Goal: Task Accomplishment & Management: Complete application form

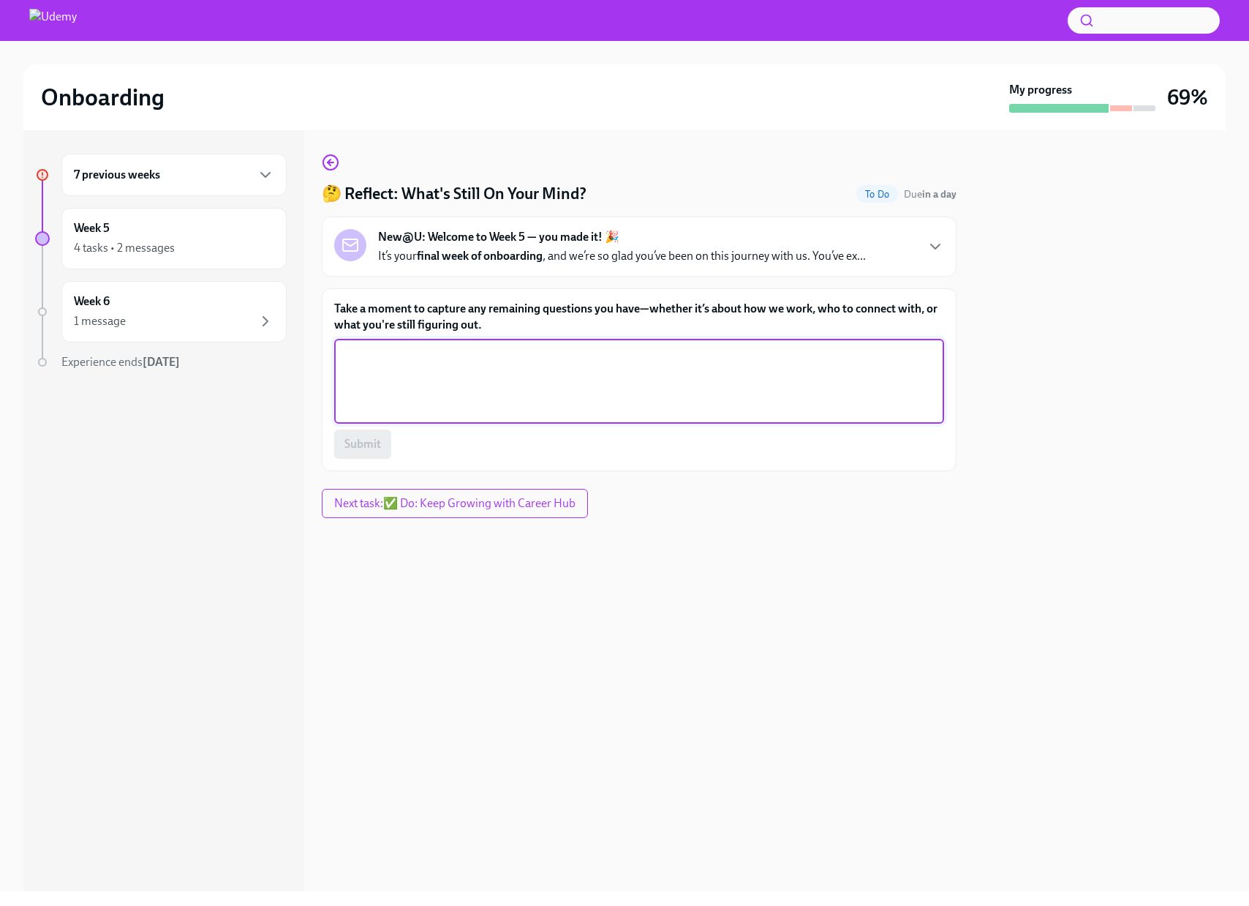
click at [494, 358] on textarea "Take a moment to capture any remaining questions you have—whether it’s about ho…" at bounding box center [639, 381] width 592 height 70
type textarea "N"
type textarea "I"
type textarea "I'm sure I'll have more questions to navigate but nothing notable to ask in thi…"
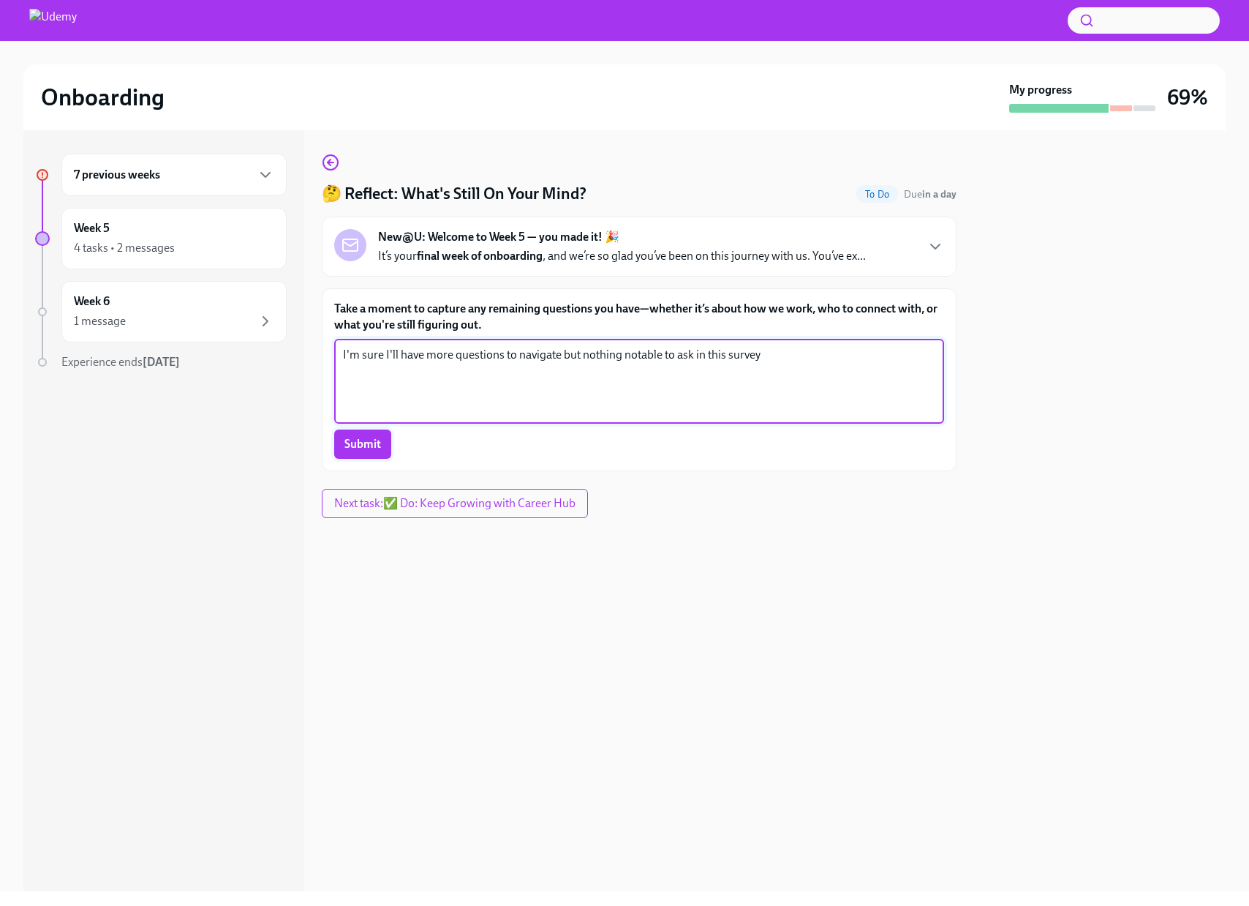
click at [361, 437] on span "Submit" at bounding box center [363, 444] width 37 height 15
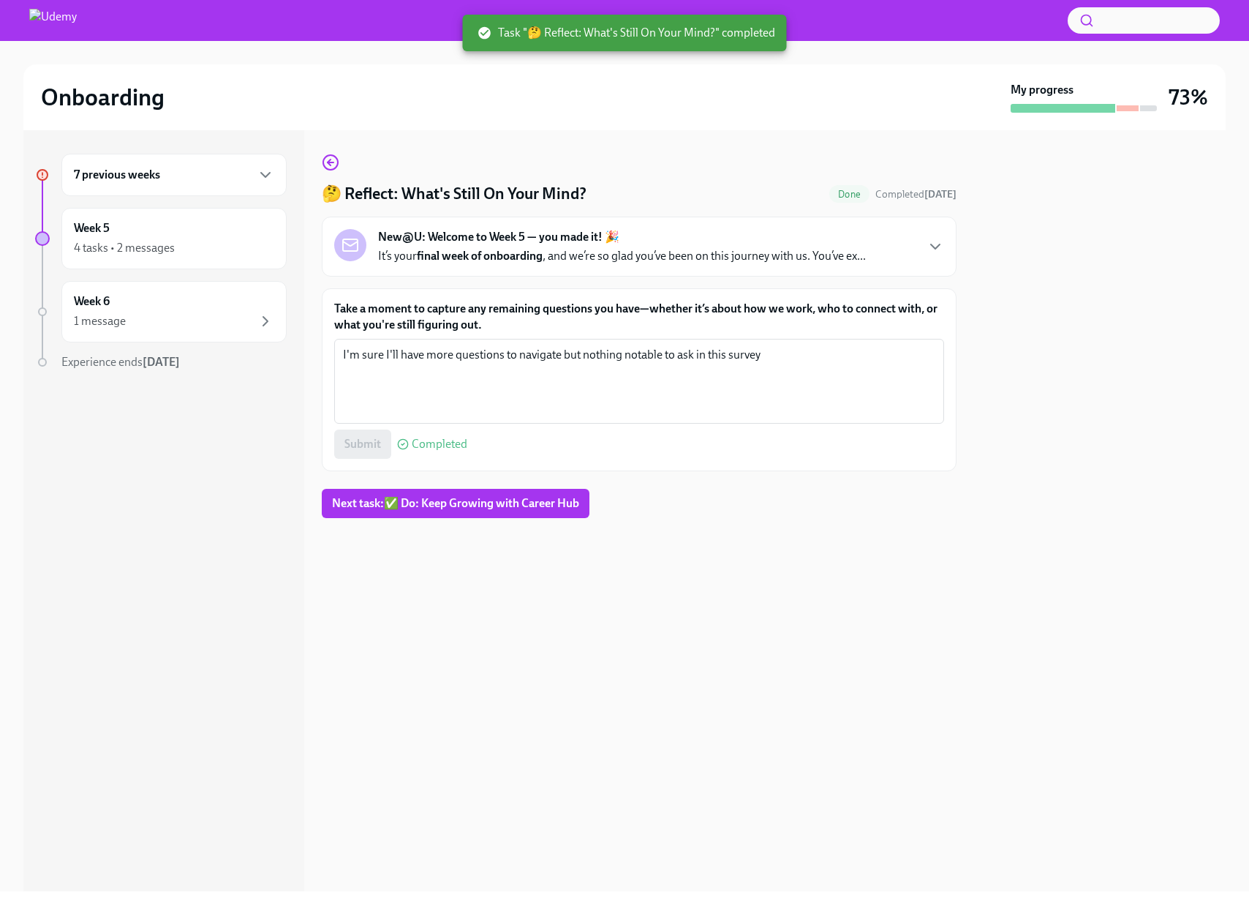
click at [196, 177] on div "7 previous weeks" at bounding box center [174, 175] width 200 height 18
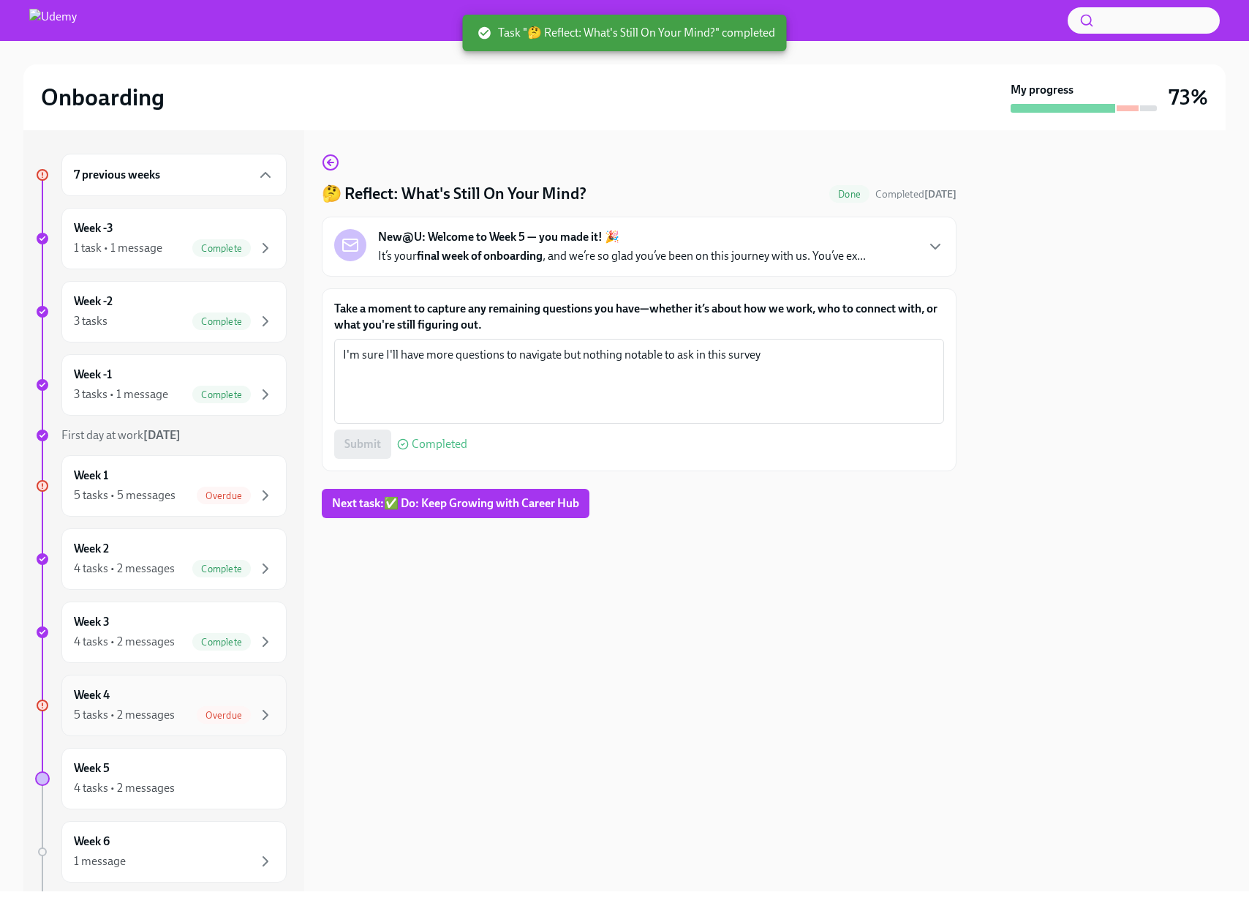
click at [132, 711] on div "5 tasks • 2 messages" at bounding box center [124, 715] width 101 height 16
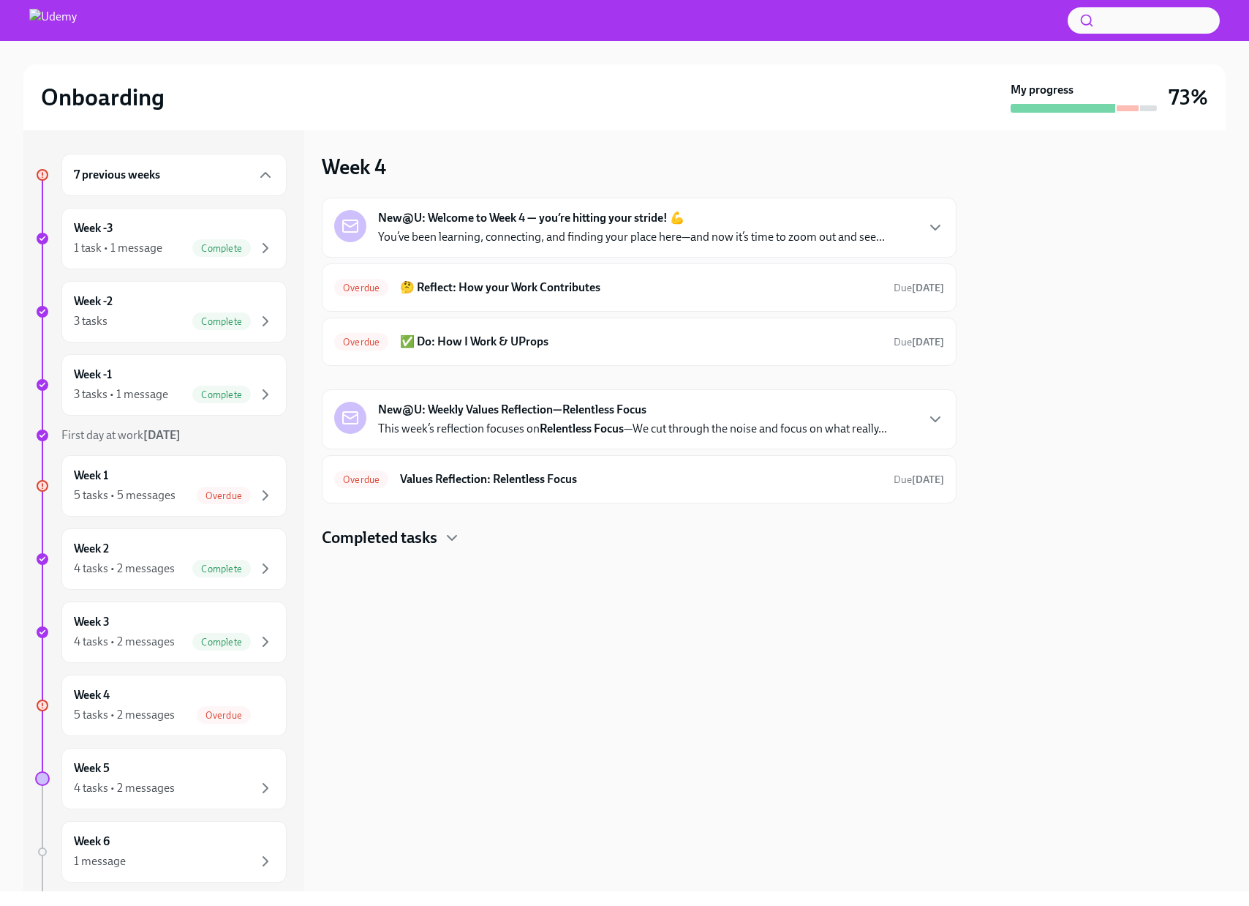
click at [95, 112] on div "Onboarding My progress 73%" at bounding box center [624, 97] width 1167 height 31
click at [72, 19] on img at bounding box center [53, 20] width 48 height 23
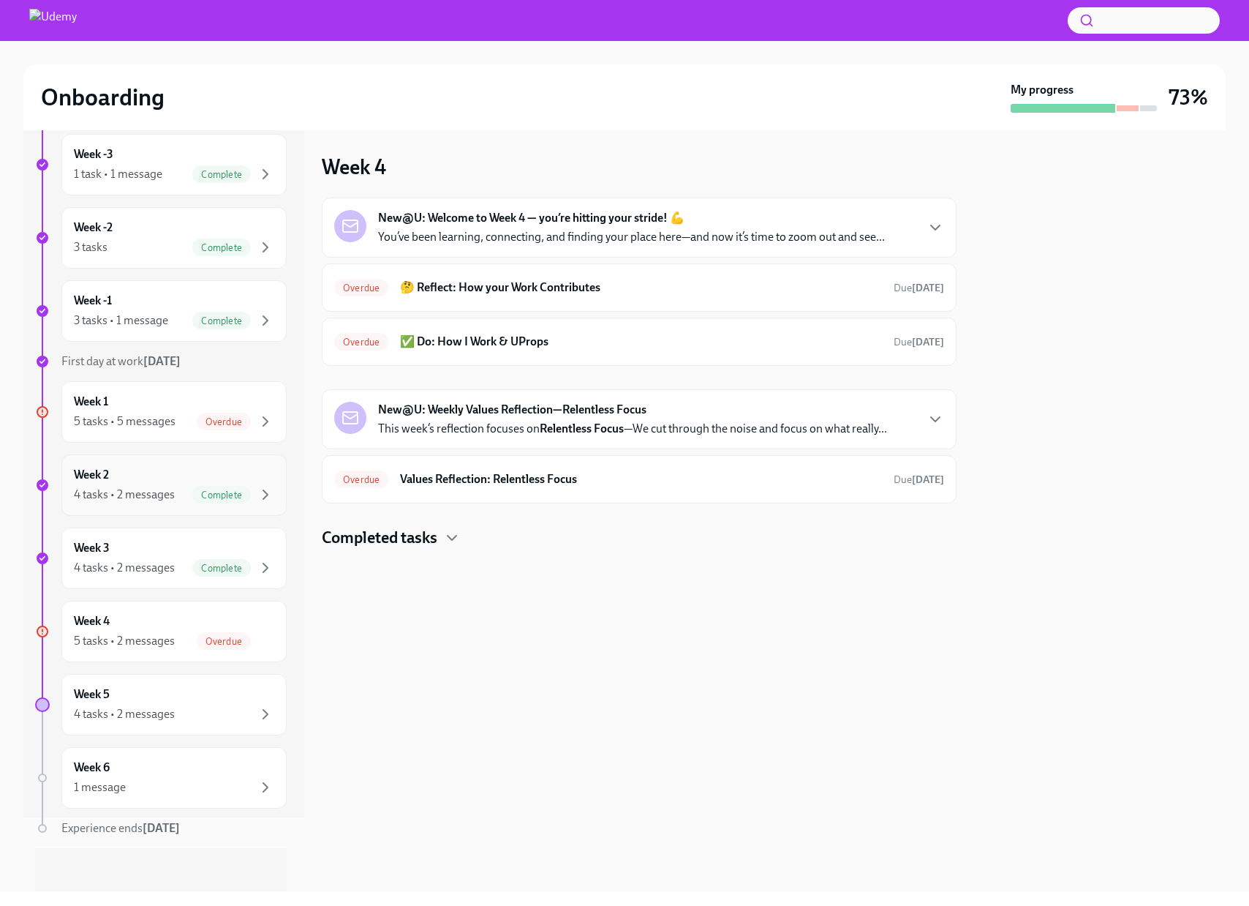
scroll to position [78, 0]
click at [151, 780] on div "1 message" at bounding box center [174, 784] width 200 height 18
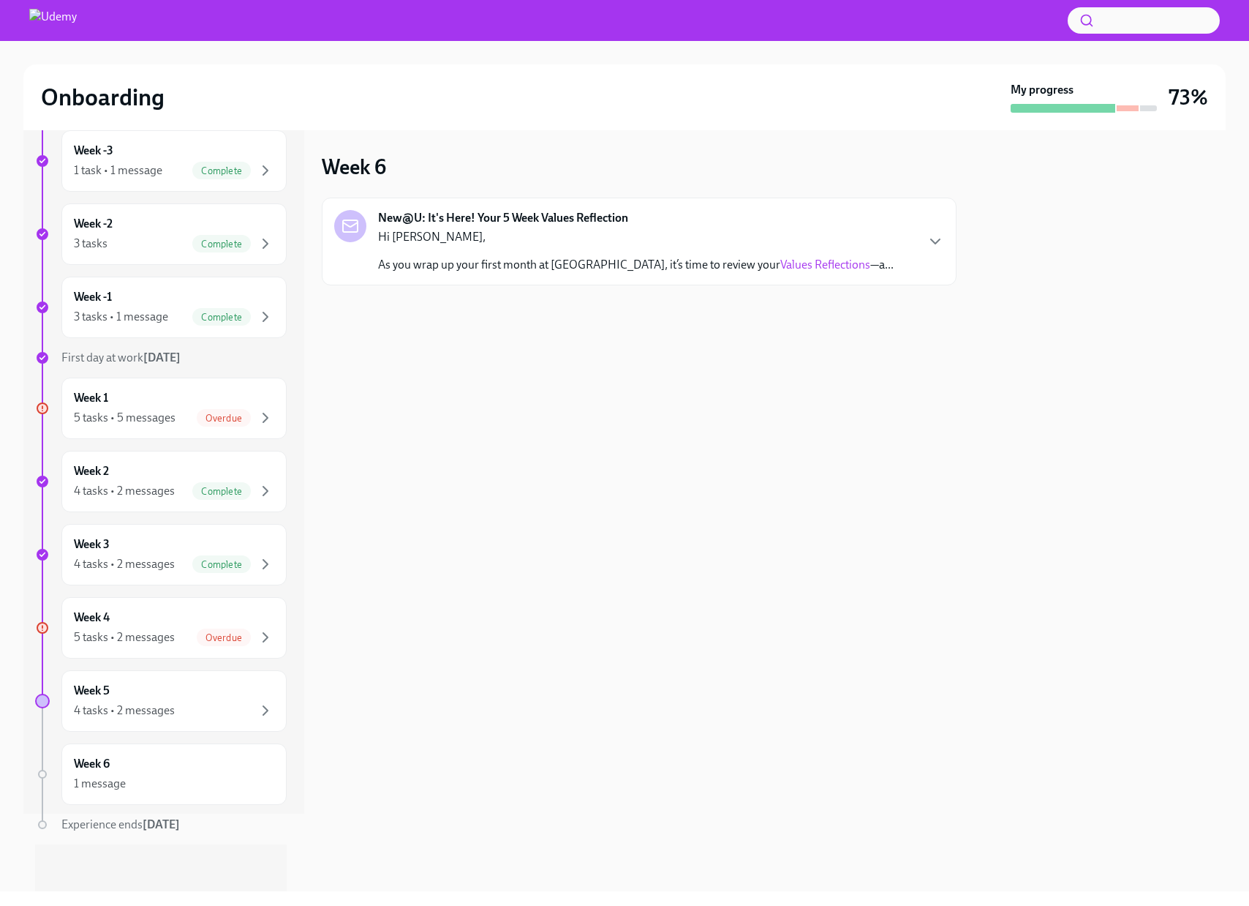
click at [780, 266] on link "Values Reflections" at bounding box center [825, 264] width 90 height 14
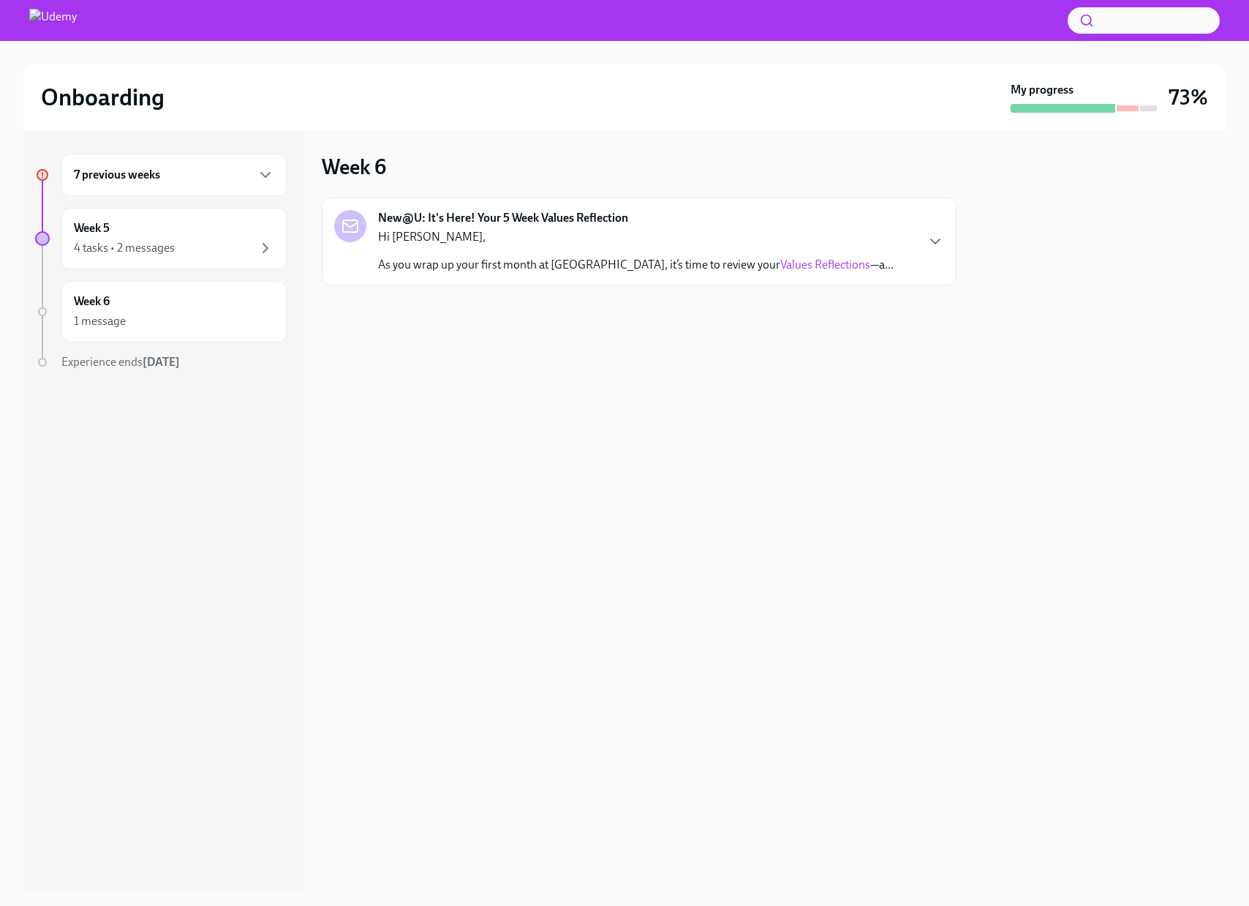
click at [171, 167] on div "7 previous weeks" at bounding box center [174, 175] width 200 height 18
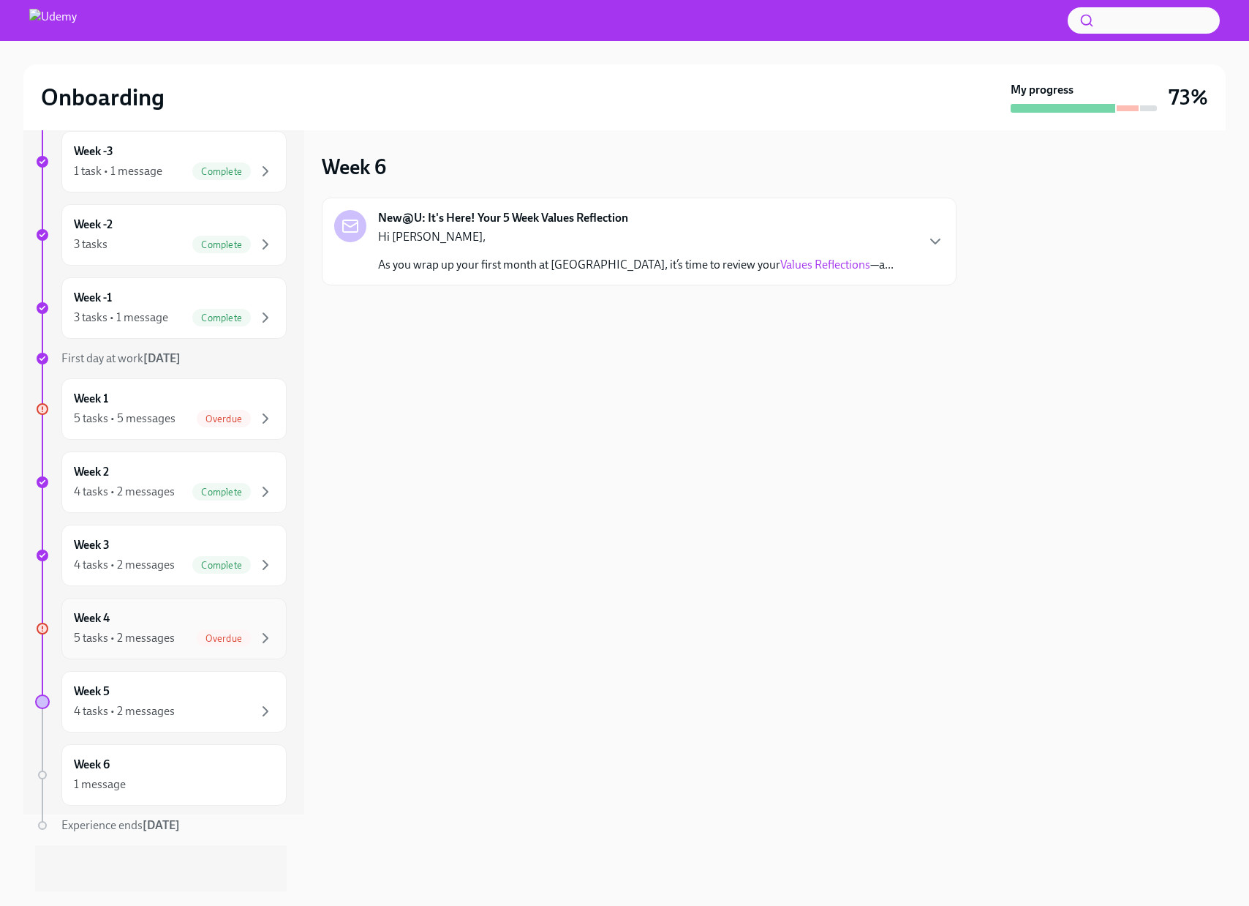
scroll to position [78, 0]
click at [147, 622] on div "Week 4 5 tasks • 2 messages Overdue" at bounding box center [174, 627] width 200 height 37
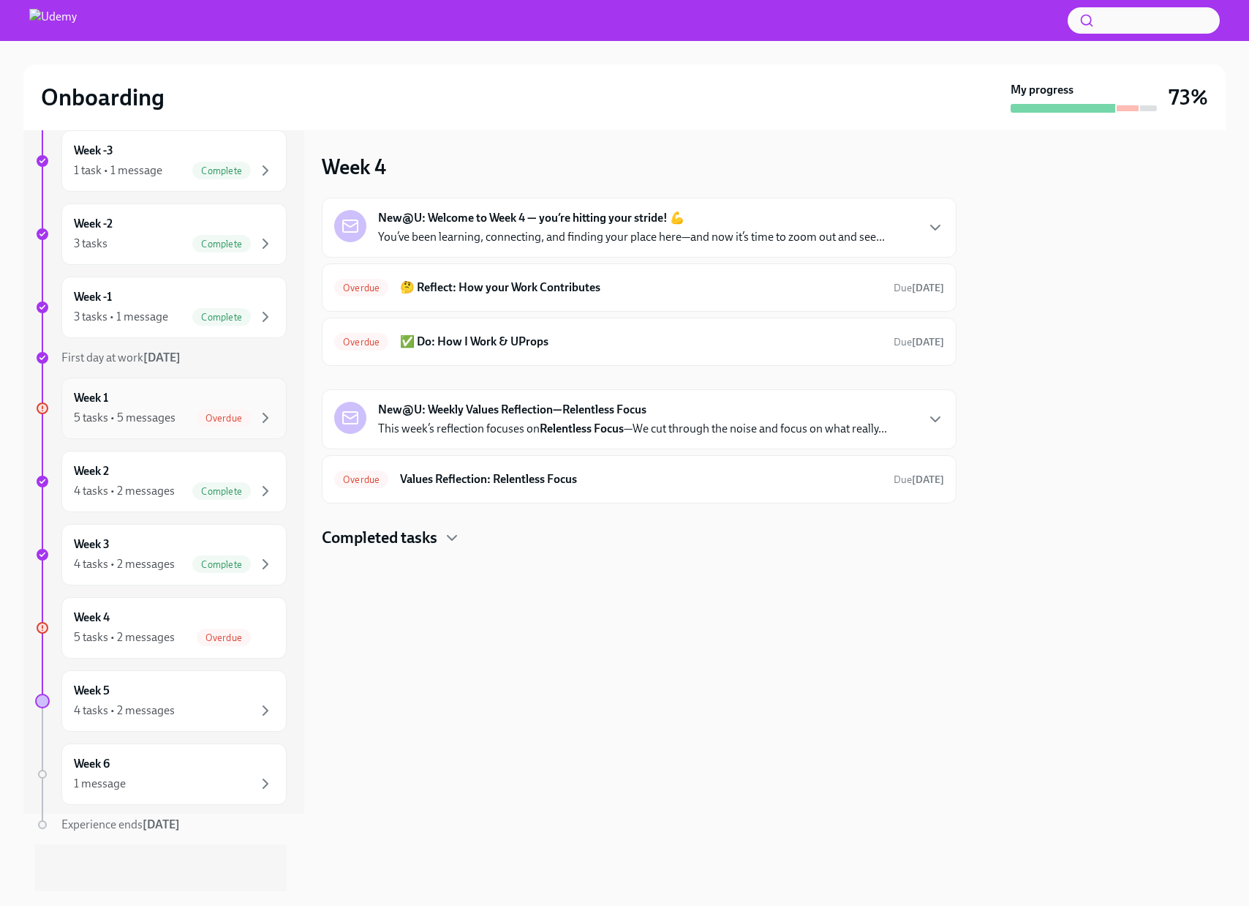
click at [183, 404] on div "Week 1 5 tasks • 5 messages Overdue" at bounding box center [174, 408] width 200 height 37
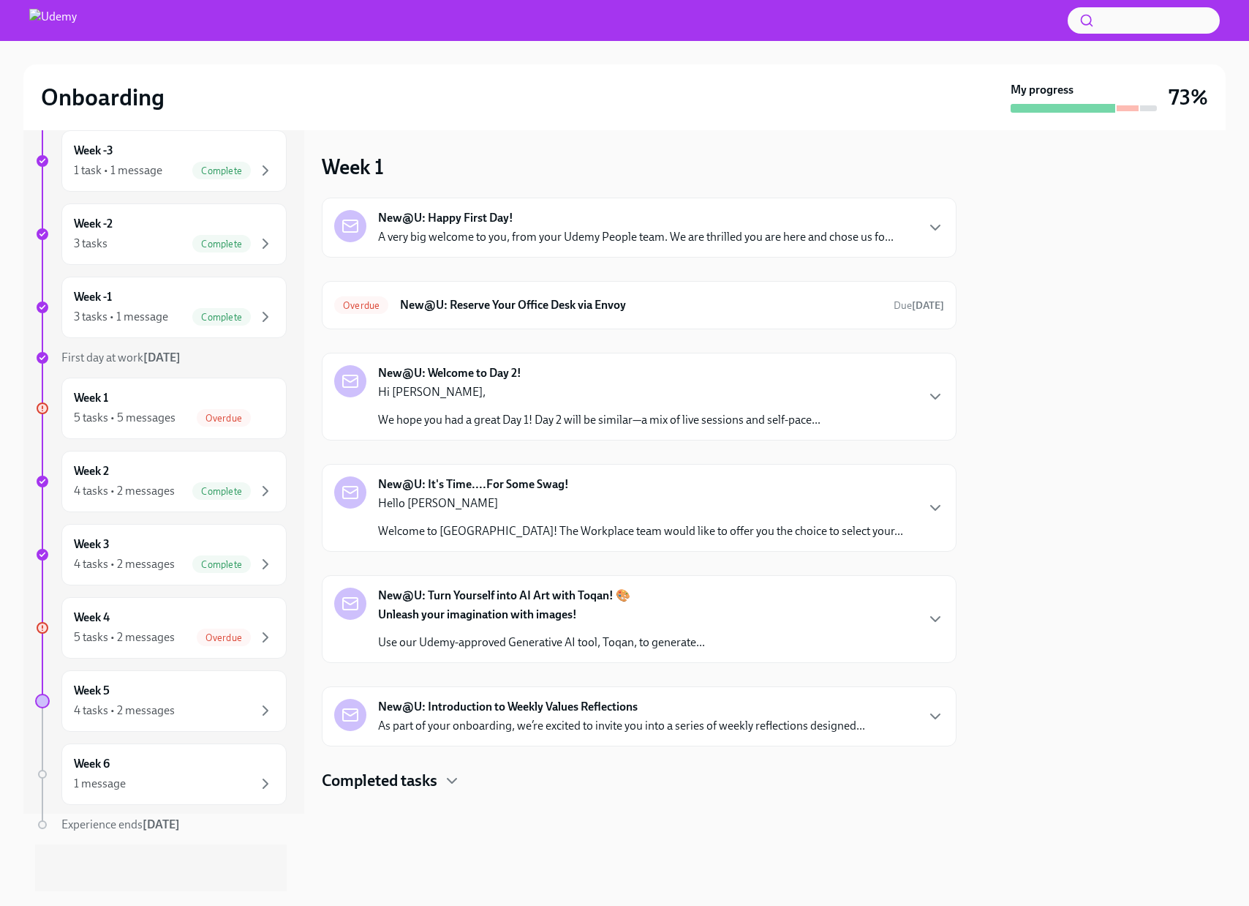
click at [782, 365] on div "New@U: Welcome to Day 2! Hi [PERSON_NAME], We hope you had a great Day 1! Day 2…" at bounding box center [599, 396] width 443 height 63
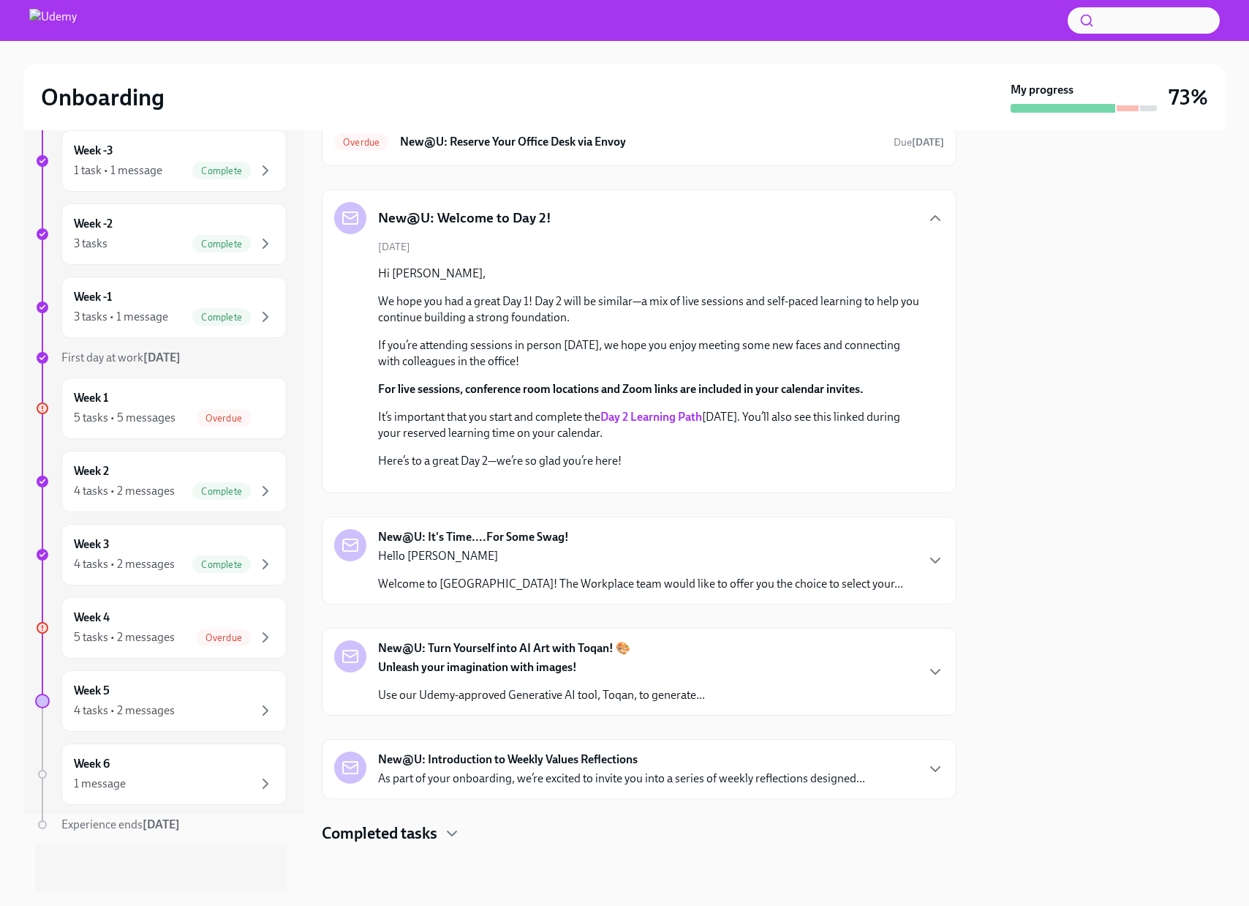
scroll to position [388, 0]
click at [726, 574] on div "Hello [PERSON_NAME] Welcome to [GEOGRAPHIC_DATA]! The Workplace team would like…" at bounding box center [640, 570] width 525 height 44
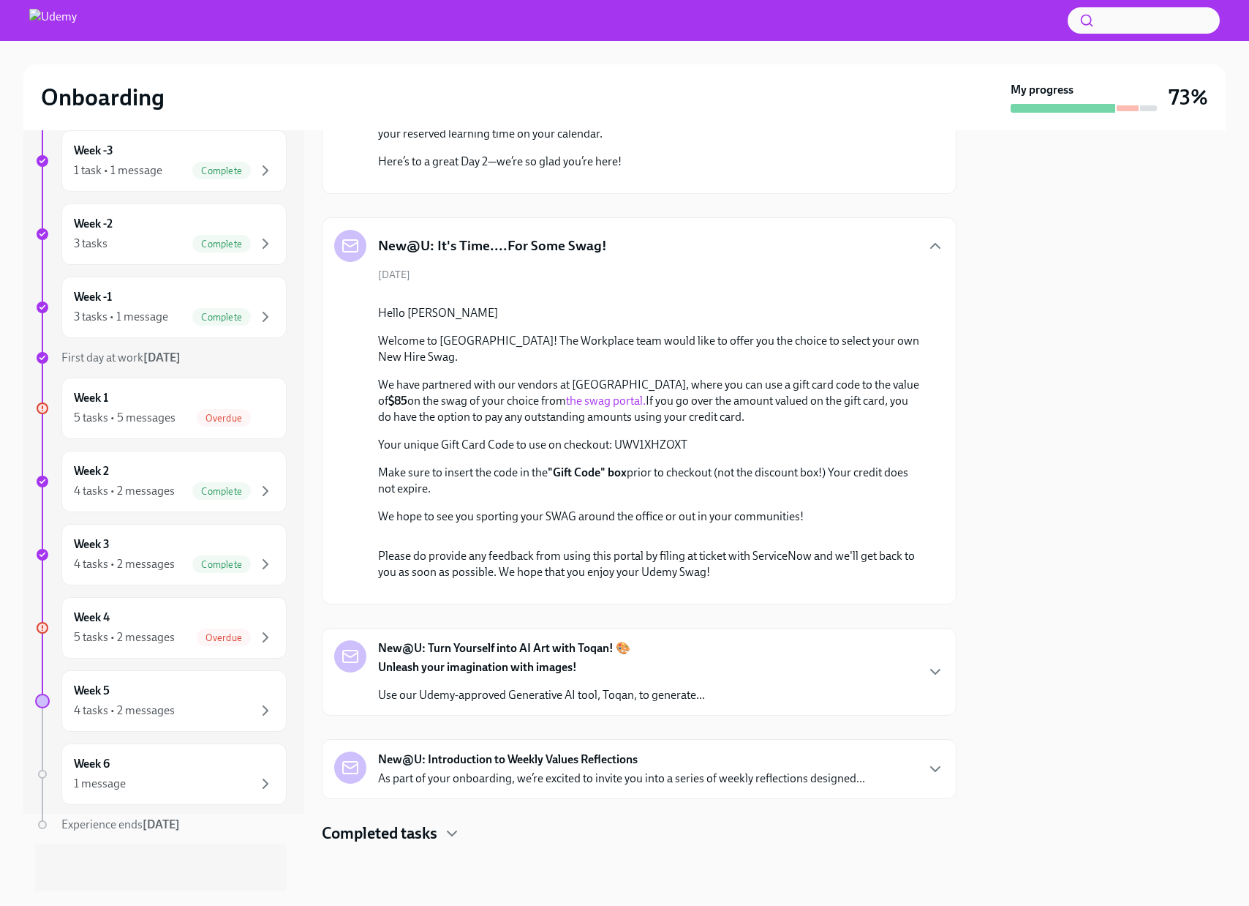
scroll to position [1071, 0]
click at [709, 700] on div "New@U: Turn Yourself into AI Art with Toqan! 🎨 Unleash your imagination with im…" at bounding box center [639, 671] width 610 height 63
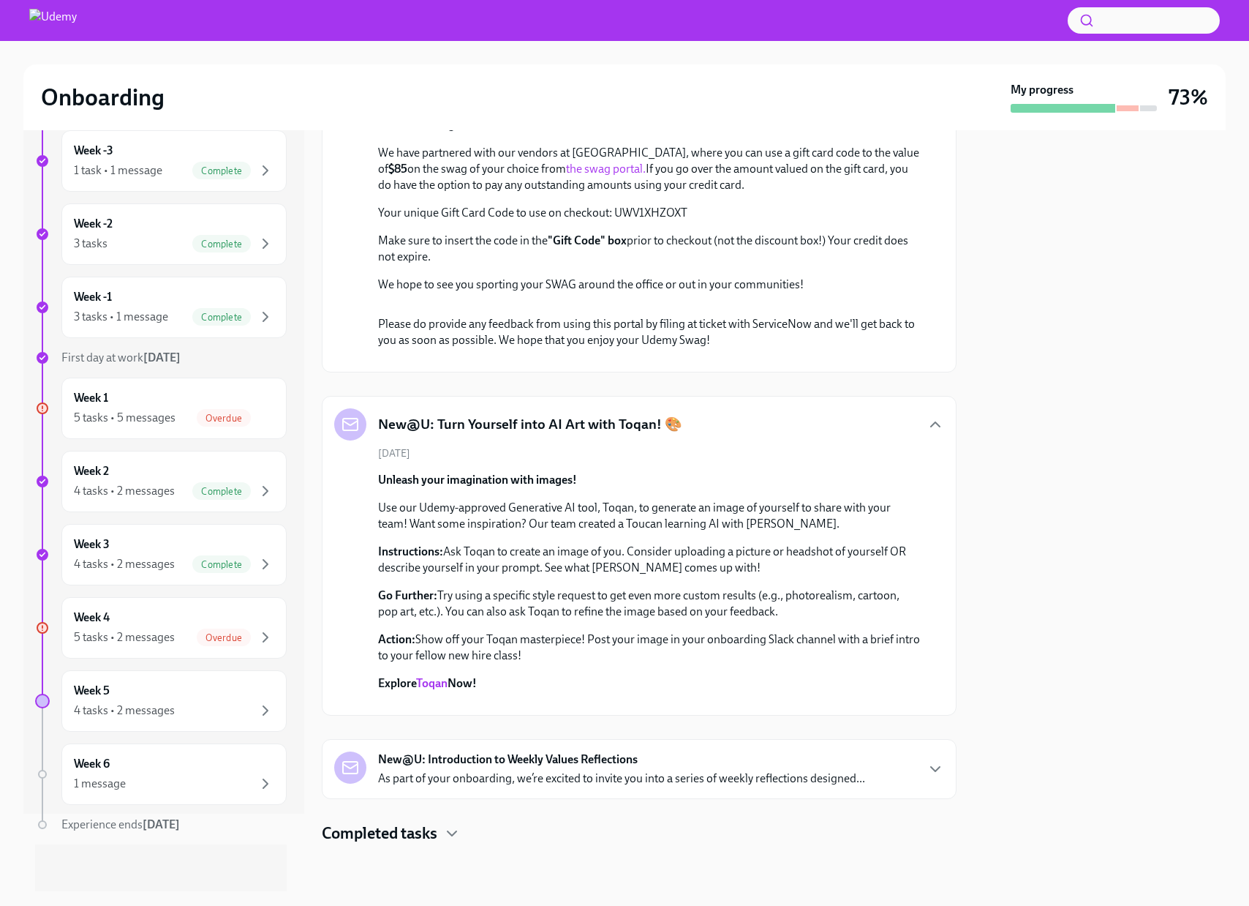
scroll to position [1567, 0]
click at [707, 770] on p "As part of your onboarding, we’re excited to invite you into a series of weekly…" at bounding box center [621, 778] width 487 height 16
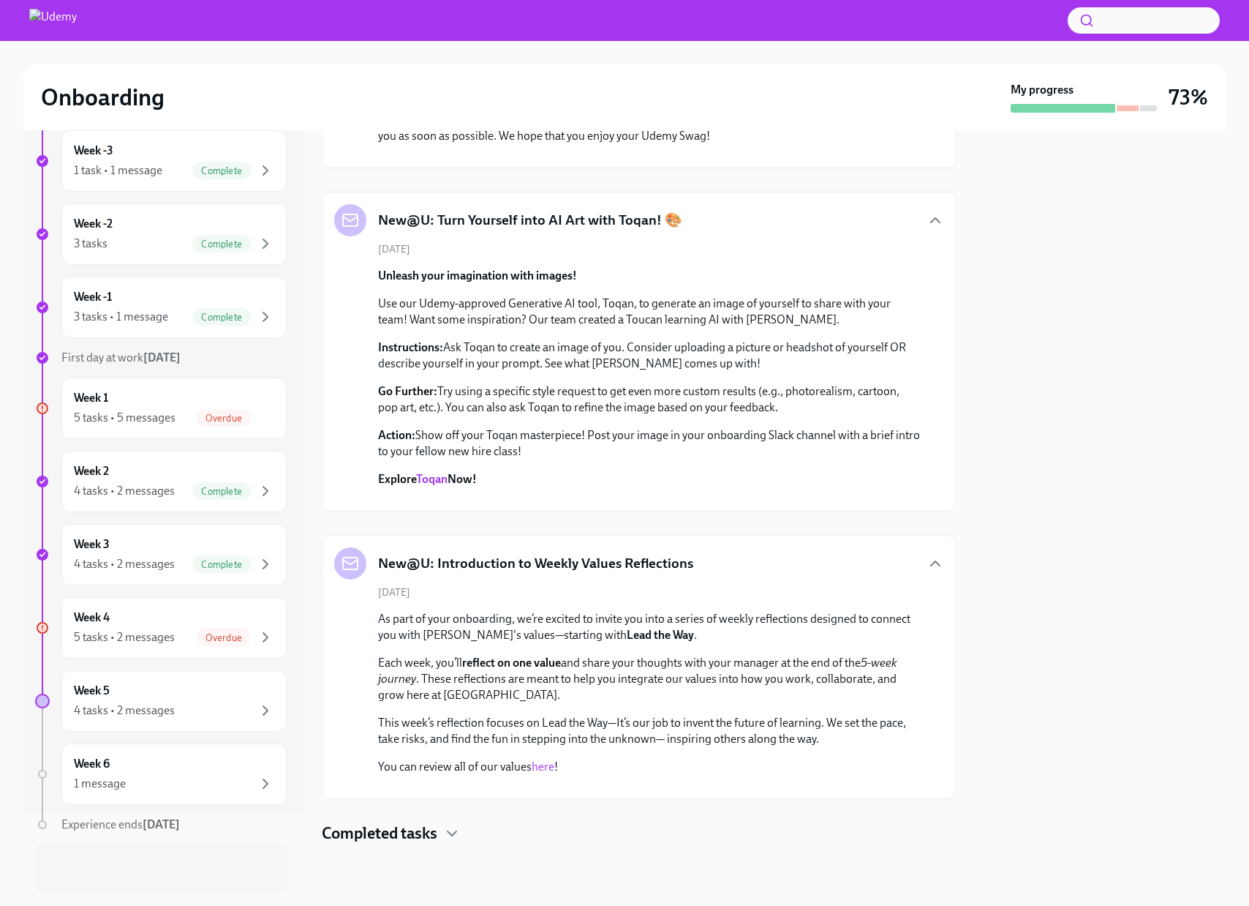
scroll to position [200, 0]
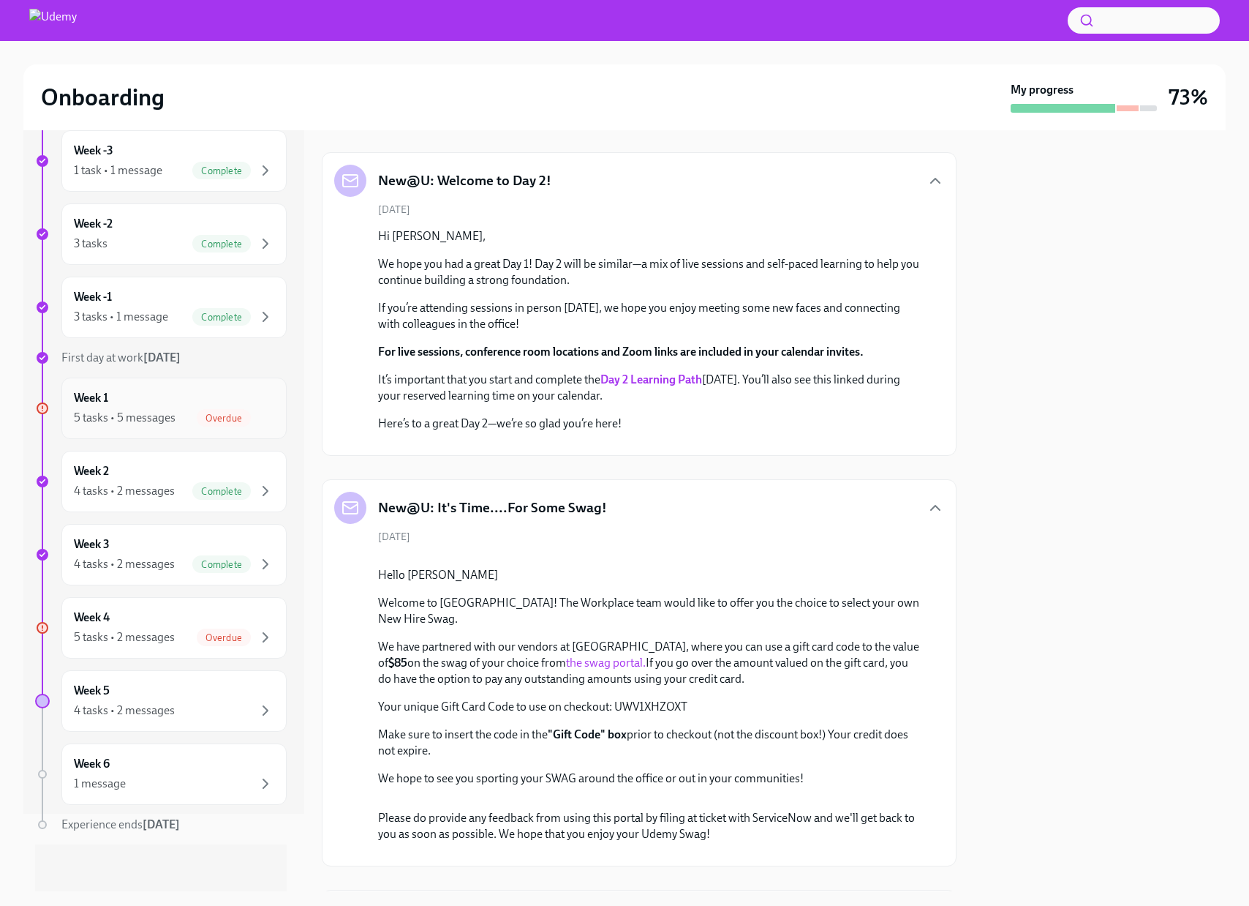
click at [171, 413] on div "5 tasks • 5 messages" at bounding box center [125, 418] width 102 height 16
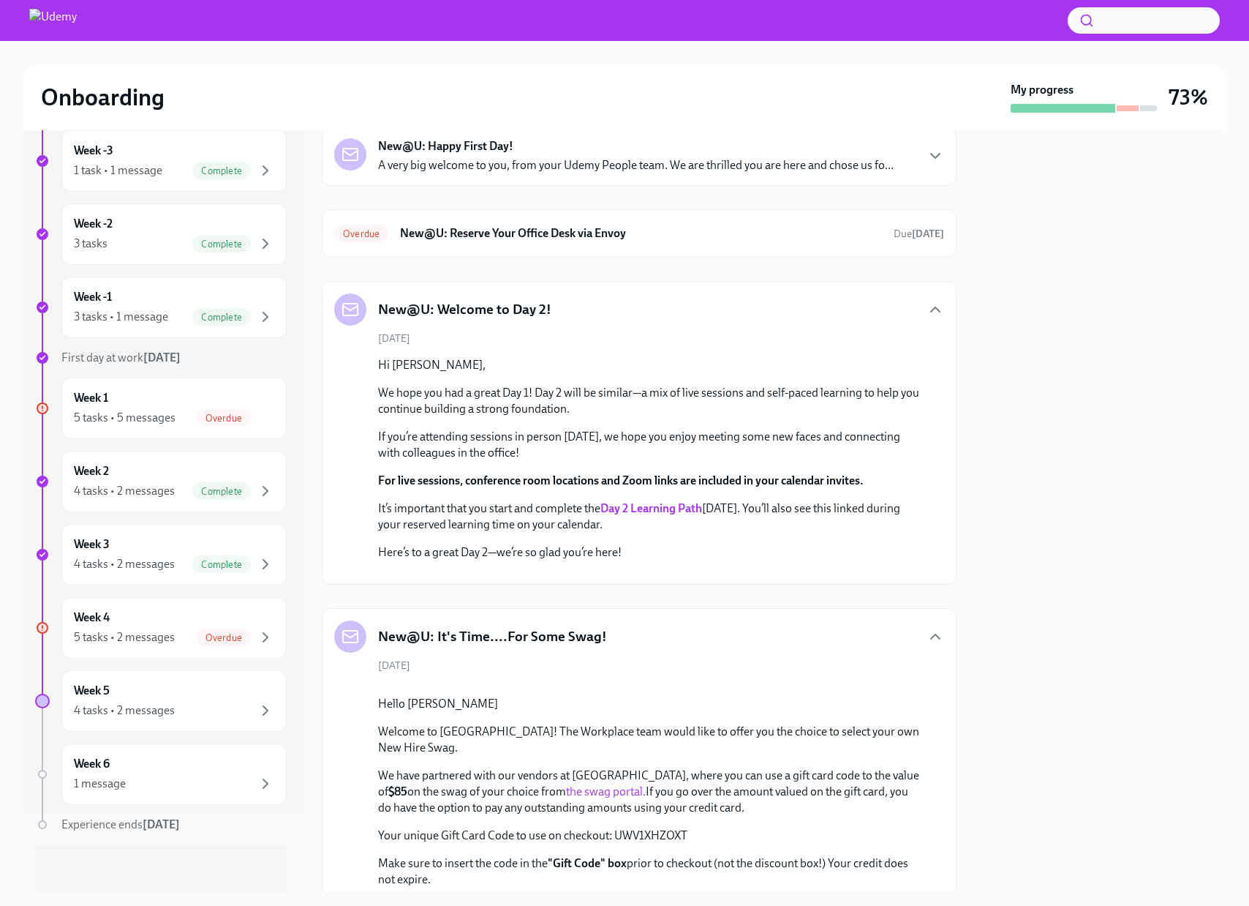
scroll to position [0, 0]
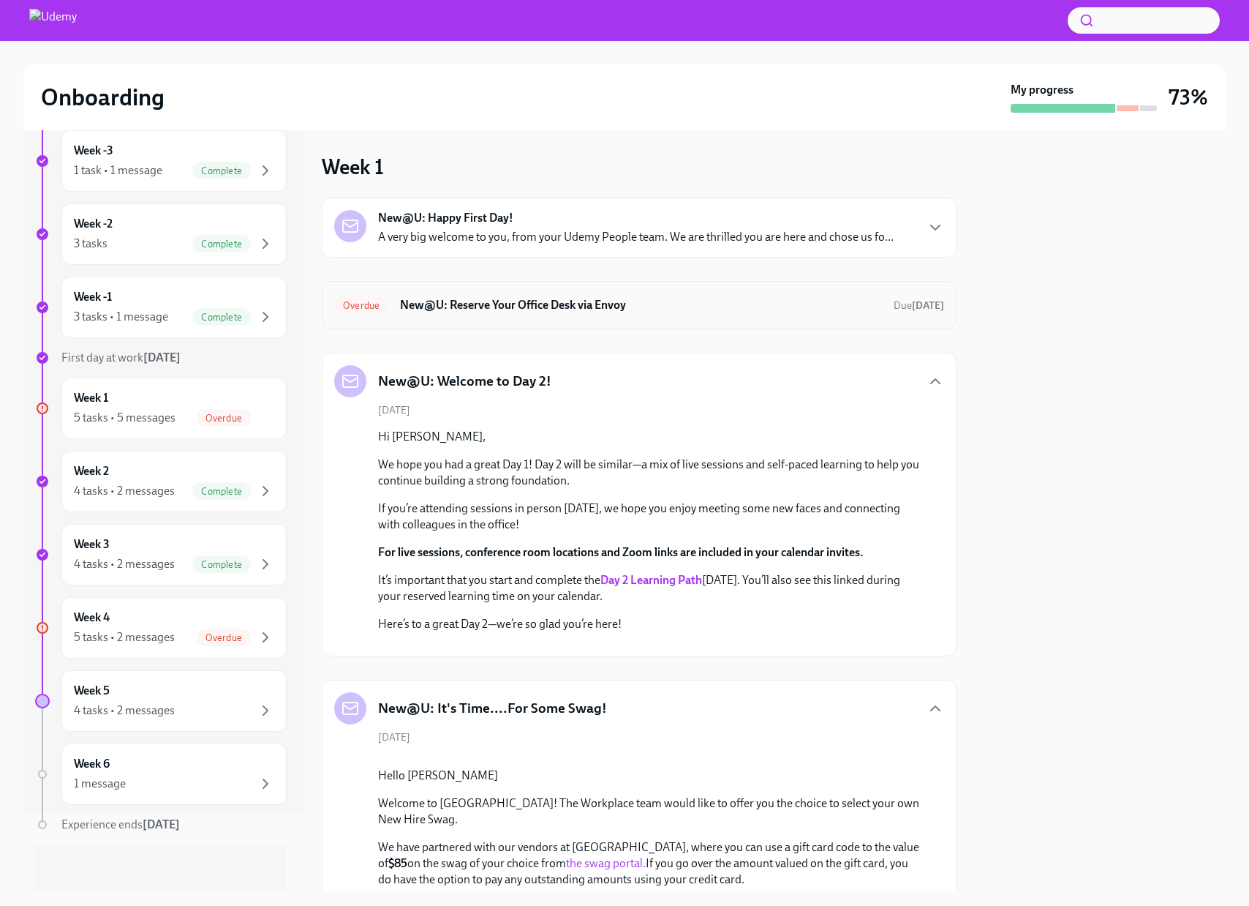
click at [576, 301] on h6 "New@U: Reserve Your Office Desk via Envoy" at bounding box center [641, 305] width 482 height 16
